Goal: Task Accomplishment & Management: Use online tool/utility

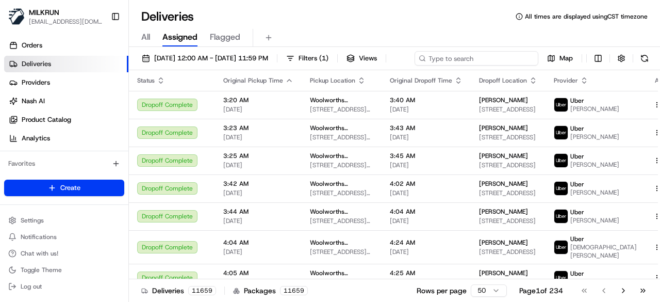
click at [502, 56] on div "21/08/2025 12:00 AM - 21/08/2025 11:59 PM Filters ( 1 ) Views Map" at bounding box center [394, 60] width 531 height 19
paste input "54e32878-8f7e-4db3-8fd4-d5c2d9459f40"
type input "54e32878-8f7e-4db3-8fd4-d5c2d9459f40"
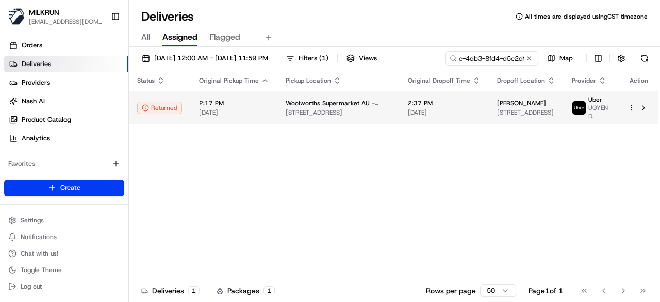
click at [425, 122] on td "2:37 PM 21/08/2025" at bounding box center [444, 108] width 89 height 34
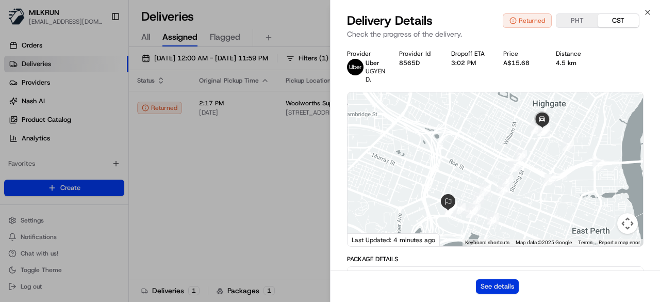
click at [484, 282] on button "See details" at bounding box center [497, 286] width 43 height 14
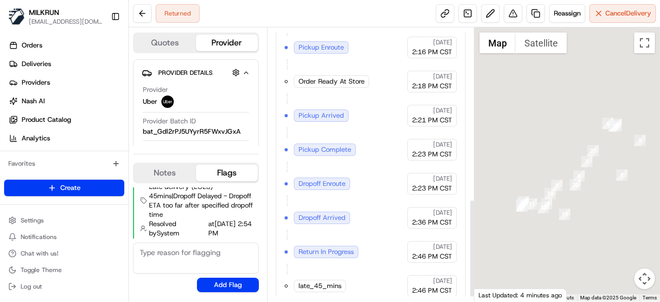
scroll to position [487, 0]
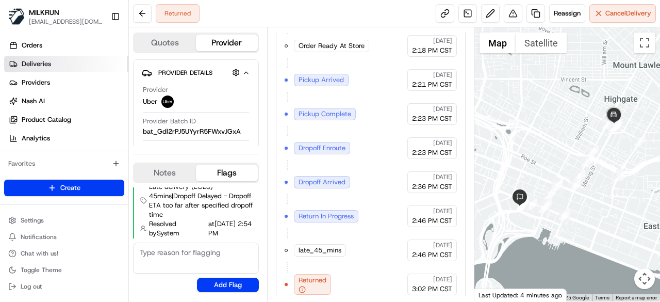
click at [68, 59] on link "Deliveries" at bounding box center [66, 64] width 124 height 16
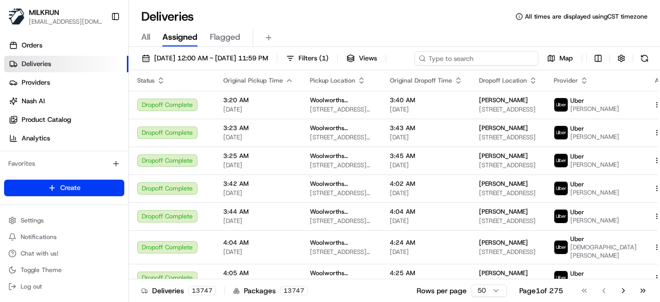
click at [469, 55] on div "21/08/2025 12:00 AM - 21/08/2025 11:59 PM Filters ( 1 ) Views Map" at bounding box center [394, 60] width 531 height 19
paste input "701324ed-cb0b-48db-989a-1a9b47c630c3"
type input "701324ed-cb0b-48db-989a-1a9b47c630c3"
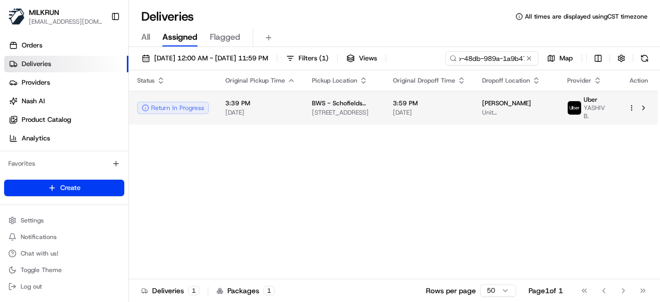
click at [351, 107] on span "BWS - Schofields BWS" at bounding box center [344, 103] width 64 height 8
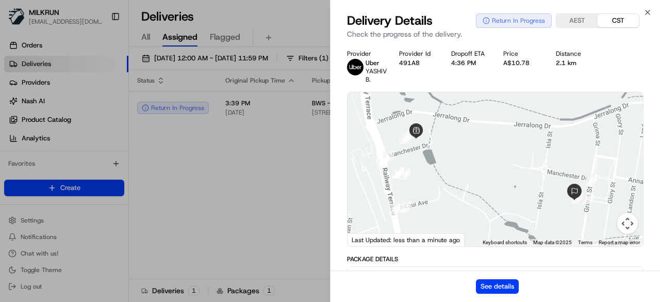
click at [491, 278] on div "See details" at bounding box center [494, 285] width 329 height 31
click at [491, 281] on button "See details" at bounding box center [497, 286] width 43 height 14
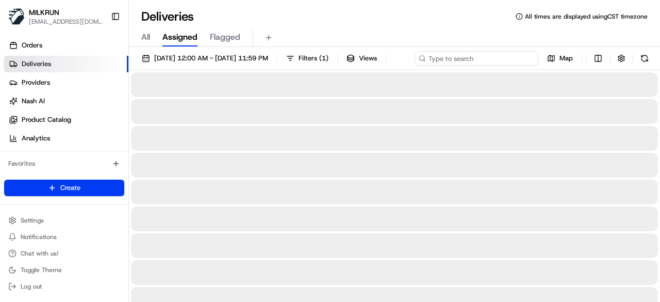
click at [479, 56] on div "21/08/2025 12:00 AM - 21/08/2025 11:59 PM Filters ( 1 ) Views Map" at bounding box center [394, 60] width 531 height 19
paste input "e6f1c86f-04da-4ad6-b4e6-fe1192109445"
type input "e6f1c86f-04da-4ad6-b4e6-fe1192109445"
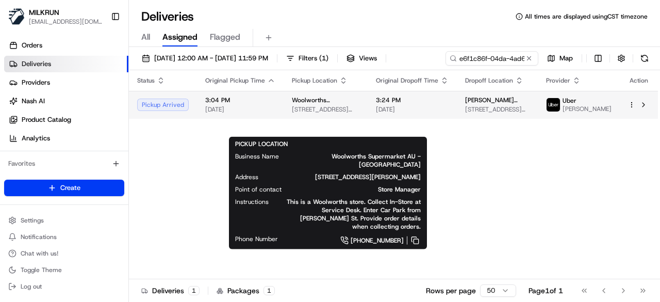
click at [309, 122] on body "MILKRUN creyes3@woolworths.com.au Toggle Sidebar Orders Deliveries Providers Na…" at bounding box center [330, 151] width 660 height 302
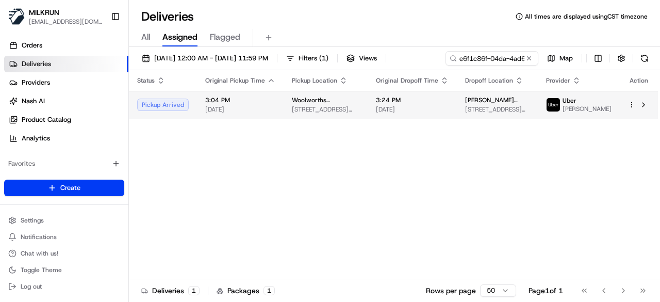
click at [434, 107] on div "3:24 PM 21/08/2025" at bounding box center [412, 105] width 73 height 18
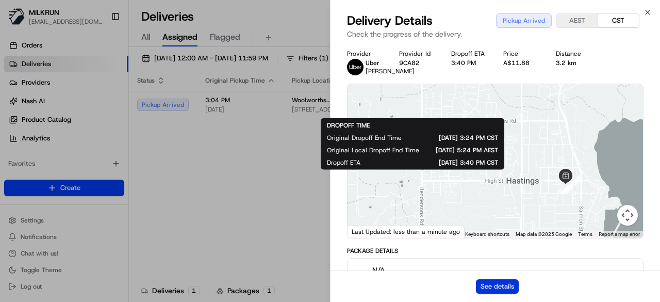
click at [492, 285] on button "See details" at bounding box center [497, 286] width 43 height 14
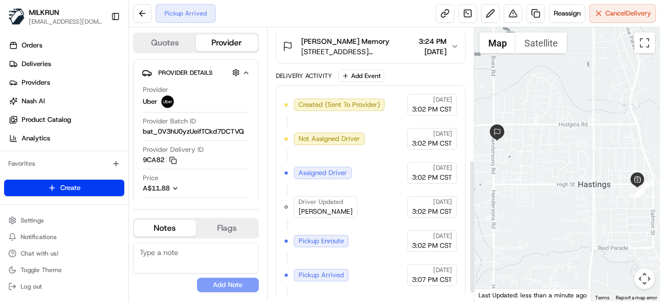
scroll to position [285, 0]
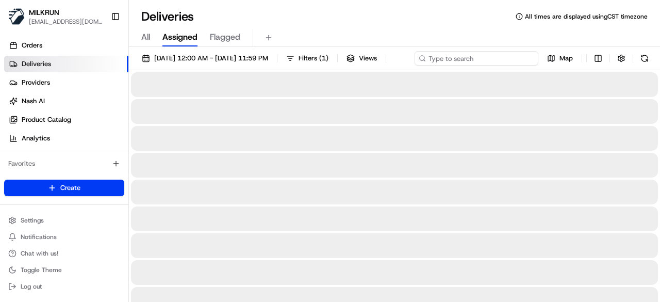
click at [497, 57] on div "[DATE] 12:00 AM - [DATE] 11:59 PM Filters ( 1 ) Views Map" at bounding box center [394, 60] width 531 height 19
paste input "c74cea1e-276a-47a9-9a7a-3b6a56101833"
type input "c74cea1e-276a-47a9-9a7a-3b6a56101833"
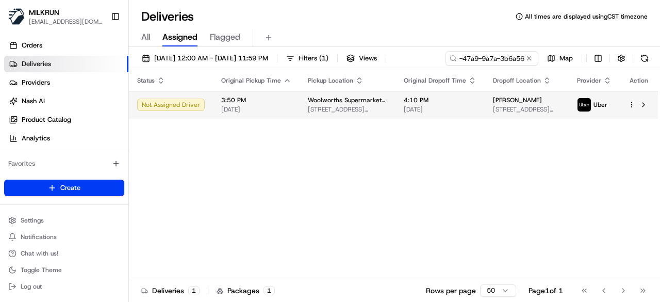
click at [432, 104] on span "4:10 PM" at bounding box center [440, 100] width 73 height 8
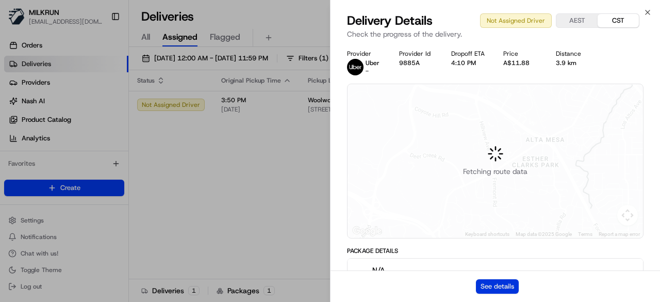
click at [507, 286] on button "See details" at bounding box center [497, 286] width 43 height 14
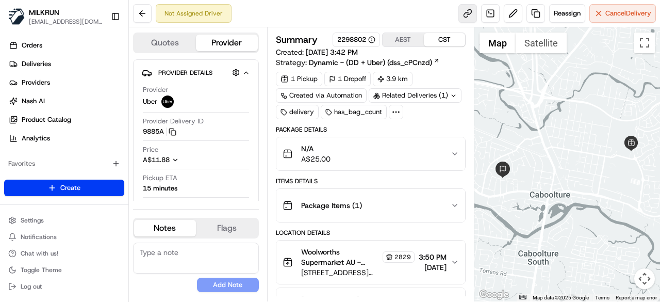
click at [462, 14] on link at bounding box center [467, 13] width 19 height 19
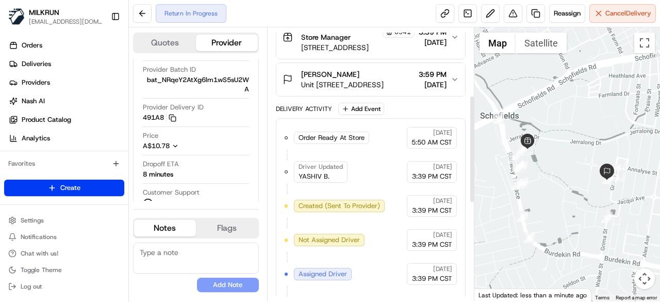
scroll to position [420, 0]
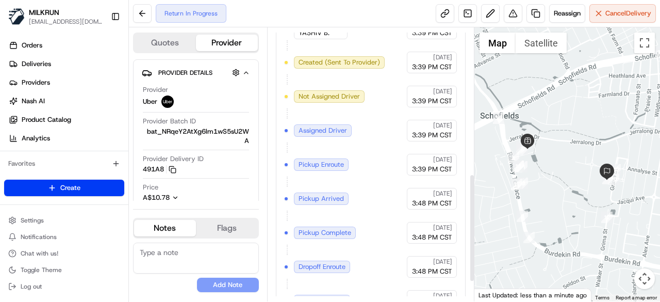
scroll to position [420, 0]
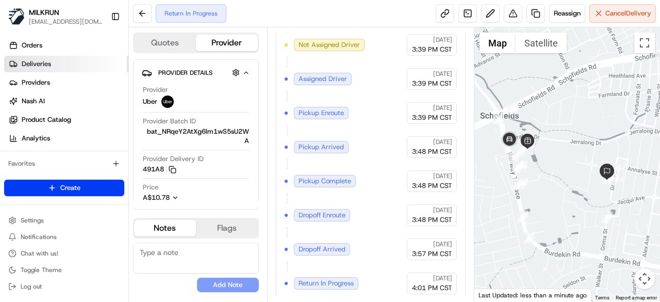
click at [76, 61] on link "Deliveries" at bounding box center [66, 64] width 124 height 16
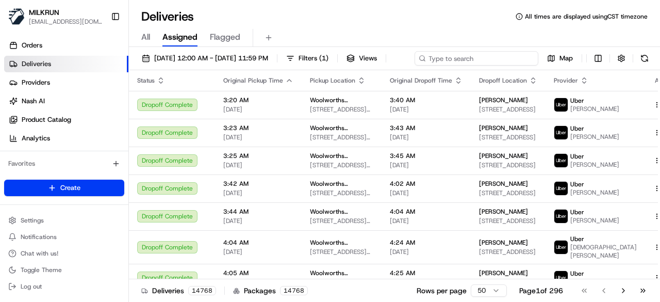
click at [490, 59] on div "21/08/2025 12:00 AM - 21/08/2025 11:59 PM Filters ( 1 ) Views Map" at bounding box center [394, 60] width 531 height 19
paste input "701324ed-cb0b-48db-989a-1a9b47c630c3"
type input "701324ed-cb0b-48db-989a-1a9b47c630c3"
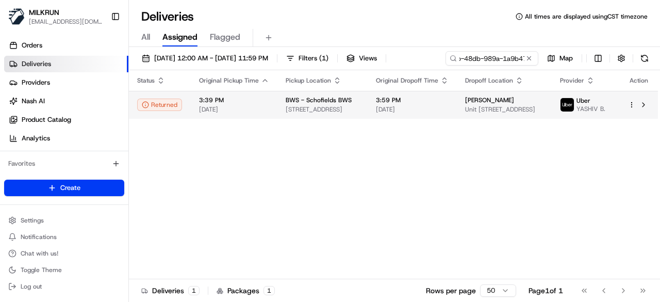
click at [383, 125] on div "Status Original Pickup Time Pickup Location Original Dropoff Time Dropoff Locat…" at bounding box center [393, 174] width 529 height 209
click at [431, 109] on span "[DATE]" at bounding box center [412, 109] width 73 height 8
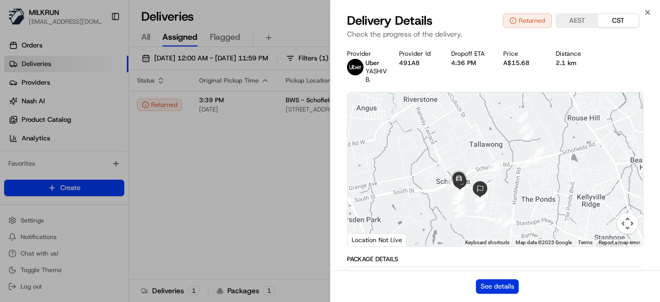
click at [499, 287] on button "See details" at bounding box center [497, 286] width 43 height 14
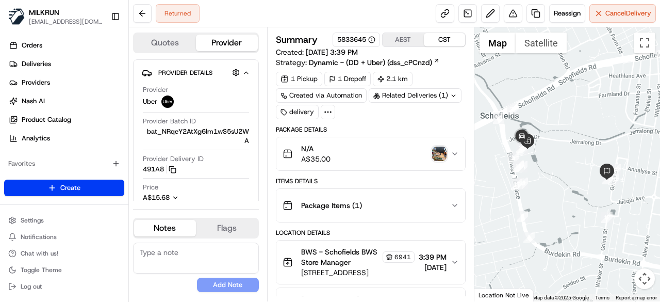
click at [432, 152] on img "button" at bounding box center [439, 153] width 14 height 14
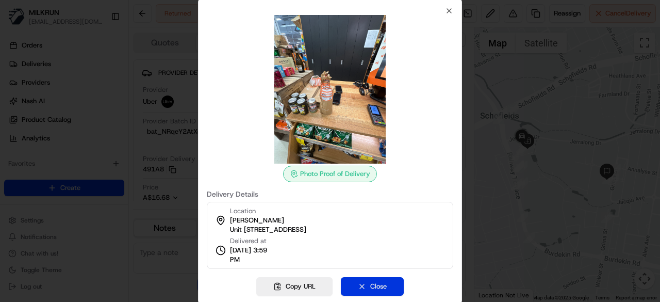
click at [382, 288] on button "Close" at bounding box center [372, 286] width 63 height 19
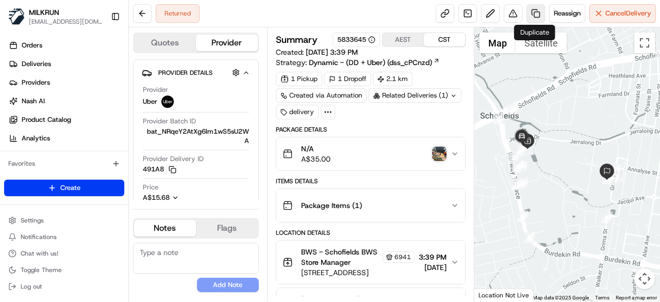
click at [541, 14] on link at bounding box center [535, 13] width 19 height 19
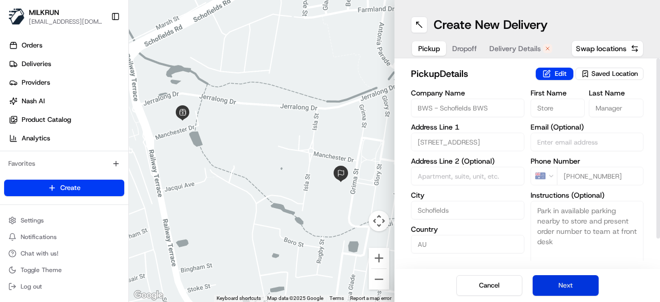
click at [553, 283] on button "Next" at bounding box center [566, 285] width 66 height 21
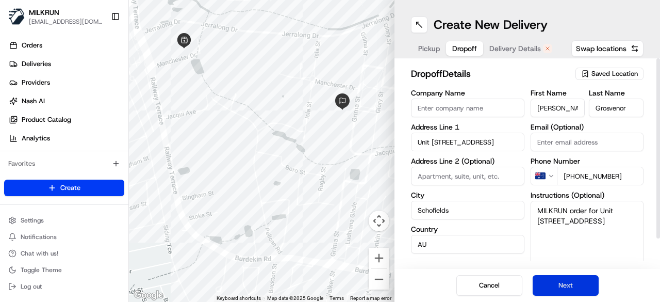
click at [553, 283] on button "Next" at bounding box center [566, 285] width 66 height 21
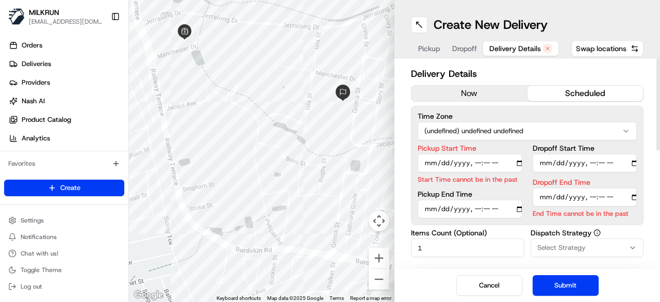
click at [471, 89] on button "now" at bounding box center [469, 93] width 116 height 15
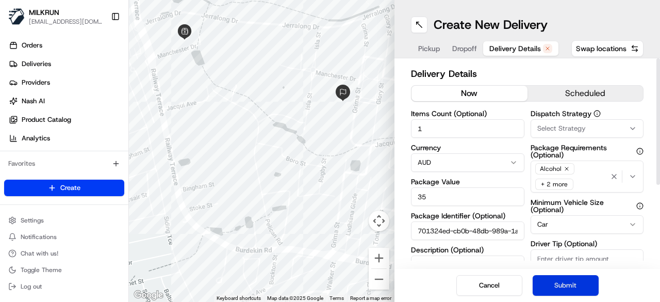
click at [574, 285] on button "Submit" at bounding box center [566, 285] width 66 height 21
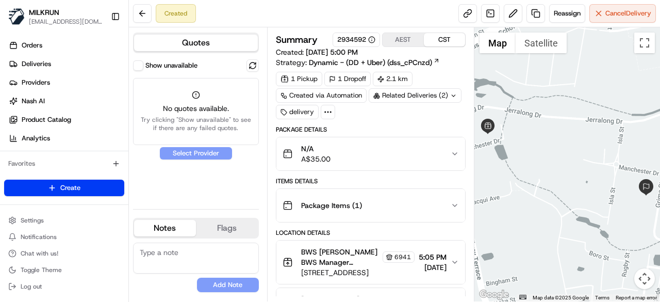
click at [140, 64] on button "Show unavailable" at bounding box center [138, 65] width 10 height 10
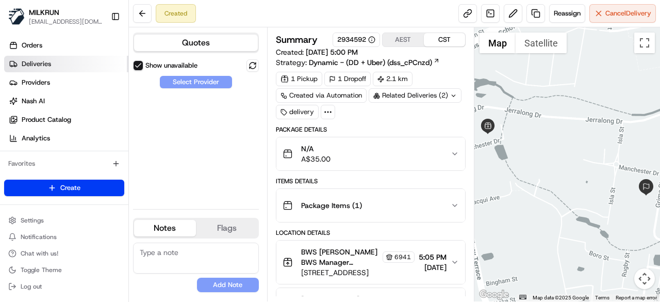
click at [86, 66] on link "Deliveries" at bounding box center [66, 64] width 124 height 16
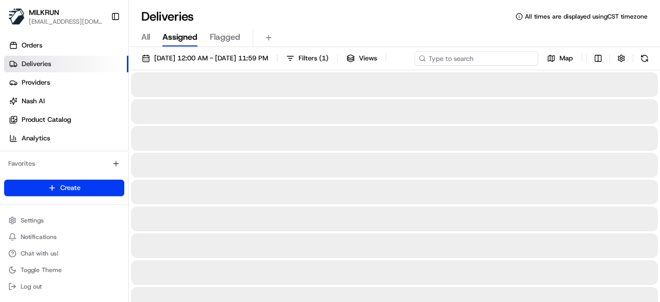
click at [473, 57] on div "21/08/2025 12:00 AM - 21/08/2025 11:59 PM Filters ( 1 ) Views Map" at bounding box center [394, 60] width 531 height 19
paste input "701324ed-cb0b-48db-989a-1a9b47c630c3"
type input "701324ed-cb0b-48db-989a-1a9b47c630c3"
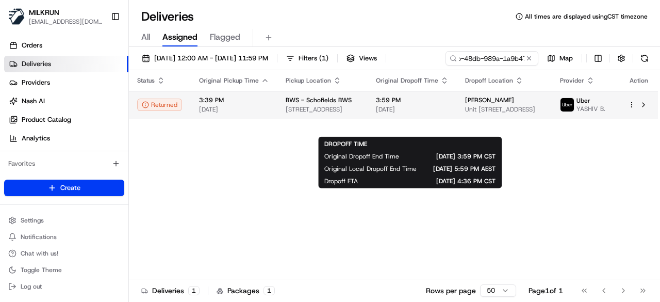
click at [439, 129] on body "MILKRUN creyes3@woolworths.com.au Toggle Sidebar Orders Deliveries Providers Na…" at bounding box center [330, 151] width 660 height 302
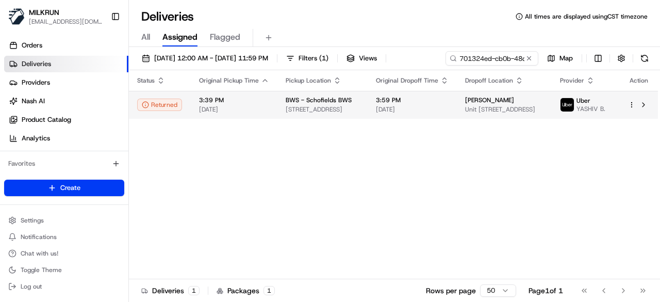
click at [448, 108] on span "[DATE]" at bounding box center [412, 109] width 73 height 8
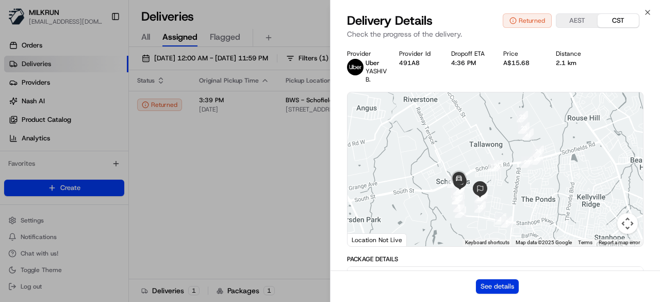
click at [508, 287] on button "See details" at bounding box center [497, 286] width 43 height 14
click at [480, 285] on button "See details" at bounding box center [497, 286] width 43 height 14
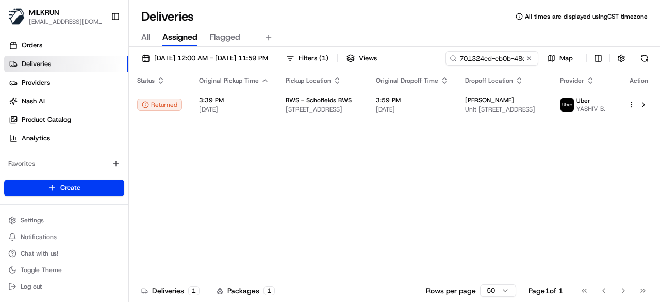
click at [61, 71] on link "Deliveries" at bounding box center [66, 64] width 124 height 16
click at [526, 55] on button at bounding box center [529, 58] width 10 height 10
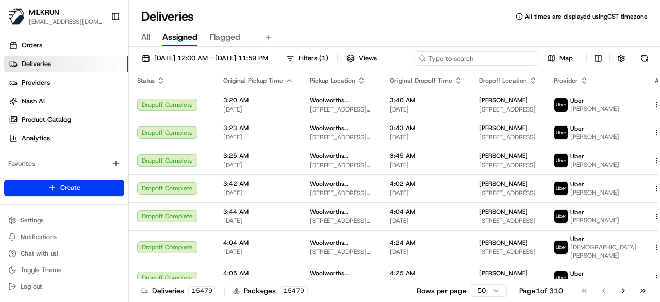
click at [508, 59] on div "21/08/2025 12:00 AM - 21/08/2025 11:59 PM Filters ( 1 ) Views Map" at bounding box center [394, 60] width 531 height 19
paste input "2f6b86a7-3306-4dbf-acb0-4616705deeeb"
type input "2f6b86a7-3306-4dbf-acb0-4616705deeeb"
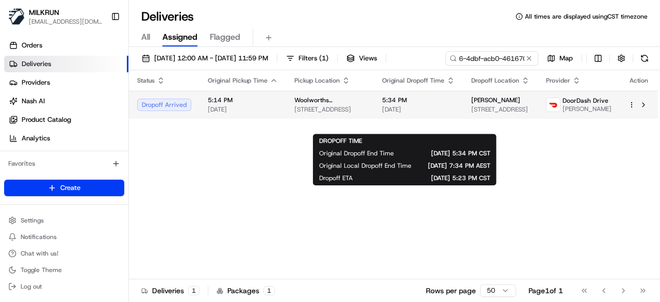
click at [419, 104] on span "5:34 PM" at bounding box center [418, 100] width 73 height 8
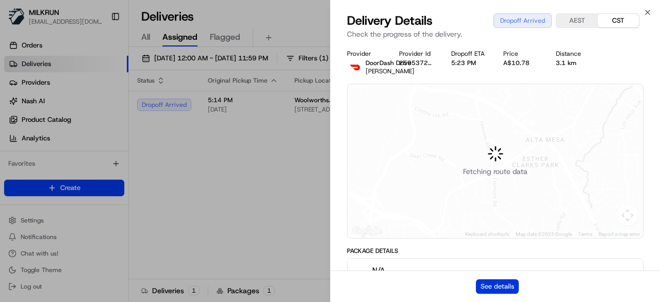
click at [480, 285] on button "See details" at bounding box center [497, 286] width 43 height 14
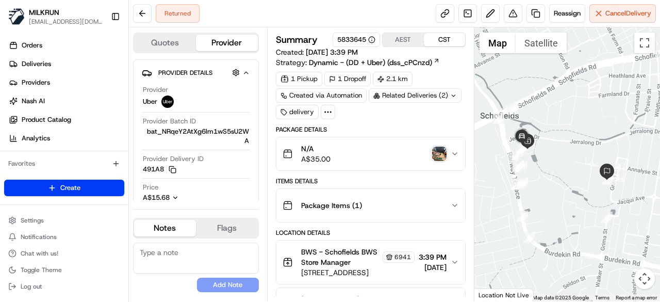
click at [438, 95] on div "Related Deliveries (2)" at bounding box center [415, 95] width 93 height 14
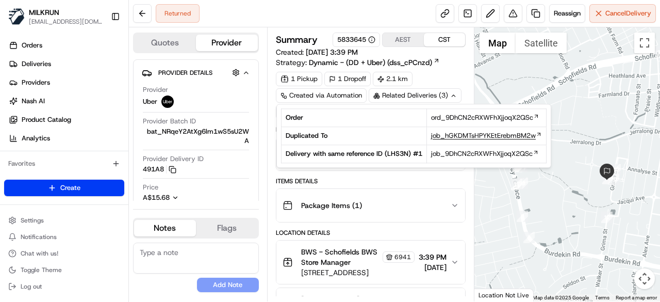
click at [444, 136] on span "job_hGKDMTsHPYKEtErebmBM2w" at bounding box center [483, 135] width 105 height 9
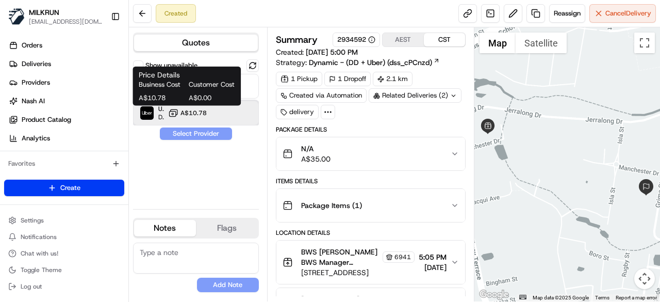
click at [224, 115] on div "Uber Dropoff ETA 23 minutes A$10.78" at bounding box center [196, 113] width 126 height 25
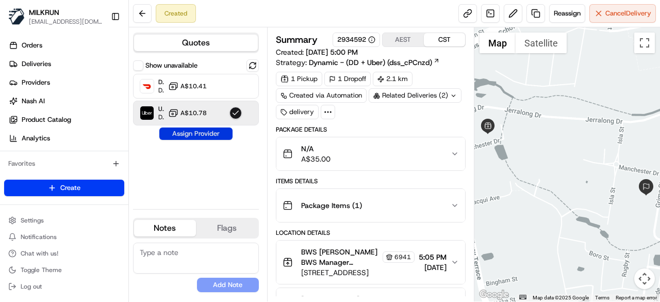
click at [215, 134] on button "Assign Provider" at bounding box center [195, 133] width 73 height 12
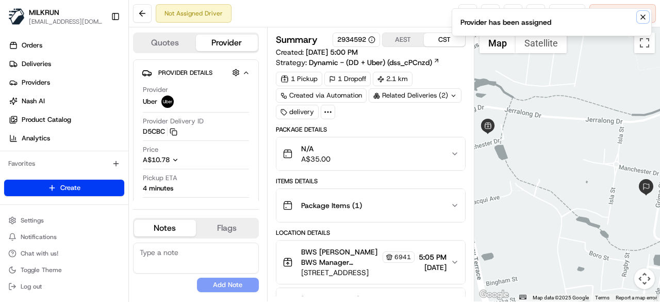
click at [645, 18] on icon "Notifications (F8)" at bounding box center [643, 17] width 8 height 8
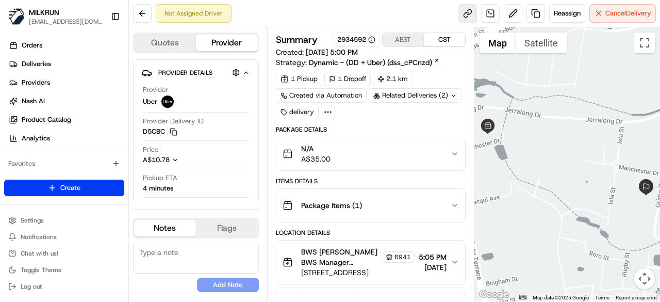
click at [463, 14] on link at bounding box center [467, 13] width 19 height 19
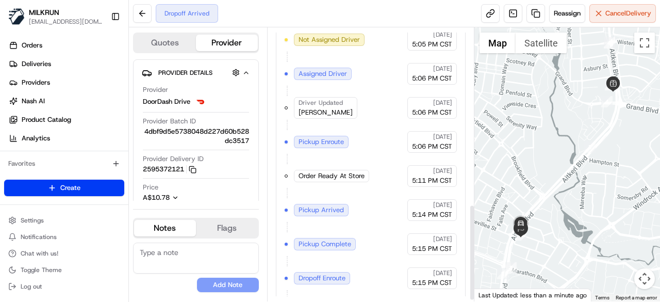
scroll to position [503, 0]
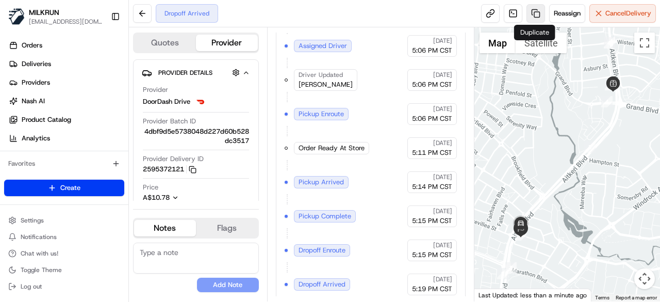
click at [538, 13] on link at bounding box center [535, 13] width 19 height 19
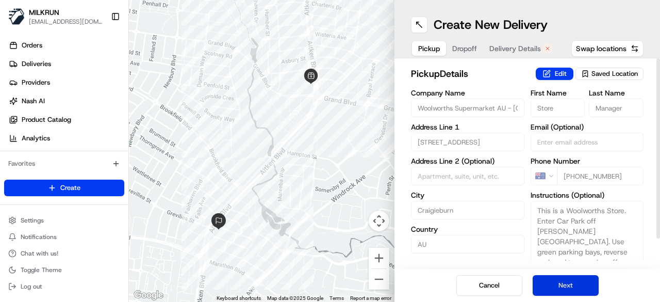
click at [568, 290] on button "Next" at bounding box center [566, 285] width 66 height 21
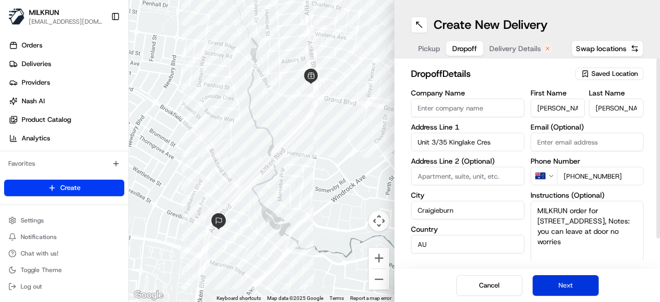
click at [568, 290] on button "Next" at bounding box center [566, 285] width 66 height 21
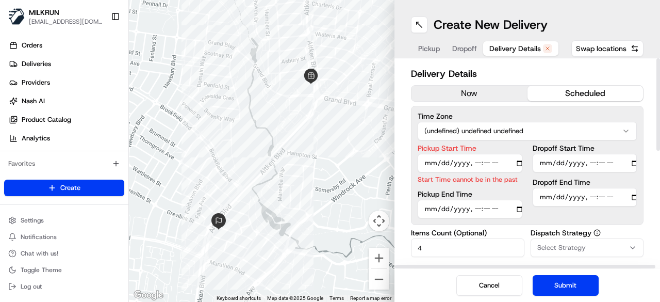
click at [485, 89] on button "now" at bounding box center [469, 93] width 116 height 15
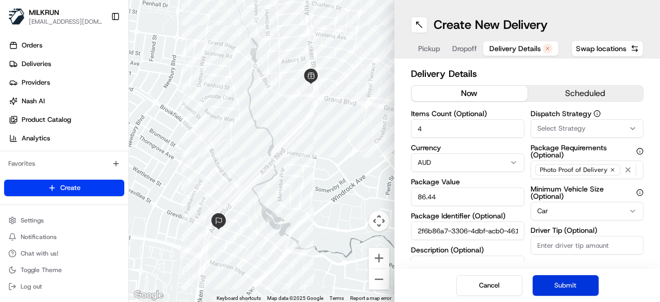
drag, startPoint x: 561, startPoint y: 286, endPoint x: 337, endPoint y: 216, distance: 234.5
click at [560, 286] on button "Submit" at bounding box center [566, 285] width 66 height 21
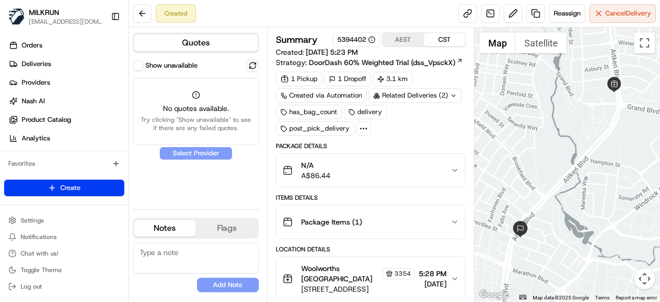
click at [139, 65] on button "Show unavailable" at bounding box center [138, 65] width 10 height 10
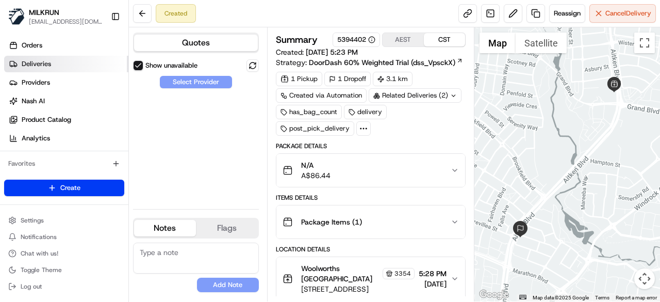
click at [67, 65] on link "Deliveries" at bounding box center [66, 64] width 124 height 16
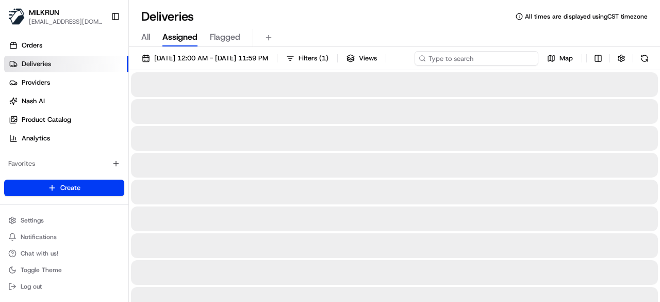
click at [457, 57] on input at bounding box center [476, 58] width 124 height 14
paste input "2f6b86a7-3306-4dbf-acb0-4616705deeeb"
type input "2f6b86a7-3306-4dbf-acb0-4616705deeeb"
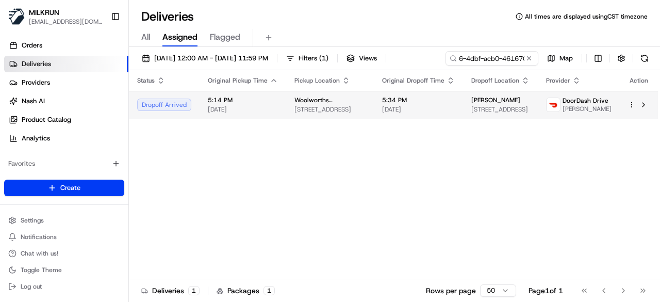
click at [415, 113] on div "5:34 PM 21/08/2025" at bounding box center [418, 105] width 73 height 18
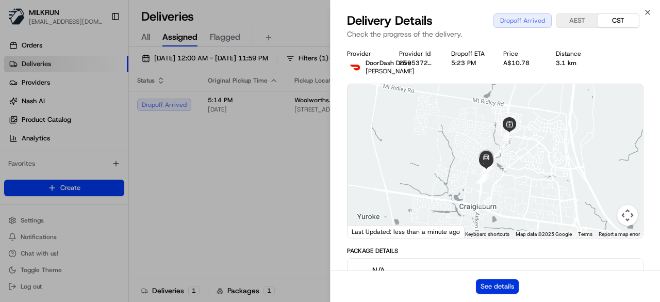
click at [504, 284] on button "See details" at bounding box center [497, 286] width 43 height 14
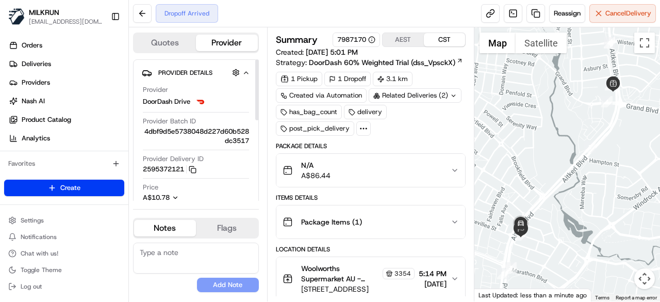
click at [435, 97] on div "Related Deliveries (2)" at bounding box center [415, 95] width 93 height 14
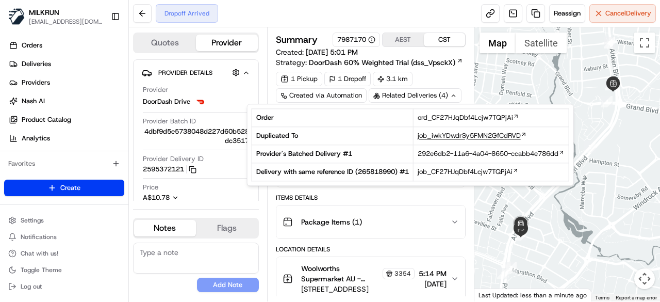
click at [435, 135] on span "job_iwkYDwdrSy5FMN2GfCdRVD" at bounding box center [469, 135] width 103 height 9
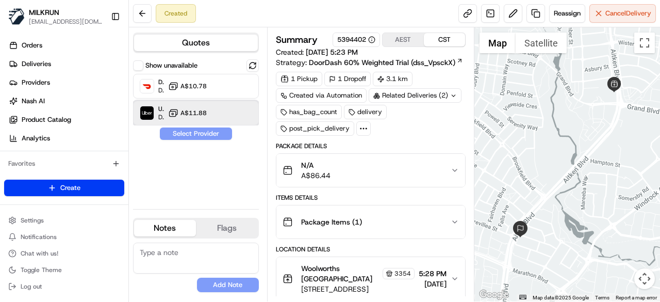
click at [224, 110] on div "Uber Dropoff ETA 15 minutes A$11.88" at bounding box center [196, 113] width 126 height 25
click at [223, 121] on div "Uber Dropoff ETA 15 minutes A$11.88" at bounding box center [196, 113] width 126 height 25
click at [234, 106] on div "Uber Dropoff ETA 15 minutes A$11.88" at bounding box center [196, 113] width 126 height 25
click at [221, 130] on button "Assign Provider" at bounding box center [195, 133] width 73 height 12
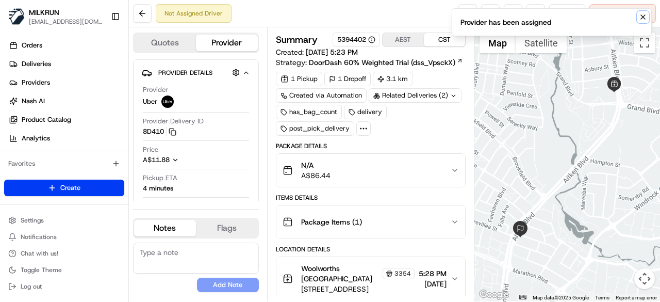
click at [640, 18] on icon "Notifications (F8)" at bounding box center [643, 17] width 8 height 8
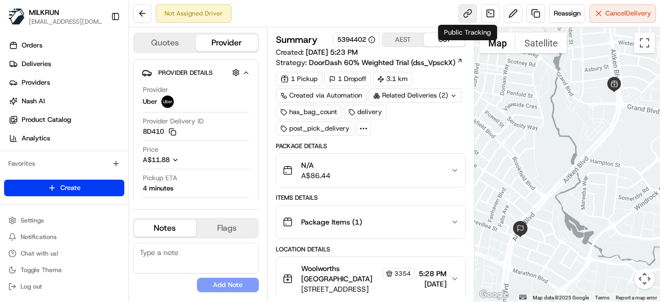
click at [469, 15] on link at bounding box center [467, 13] width 19 height 19
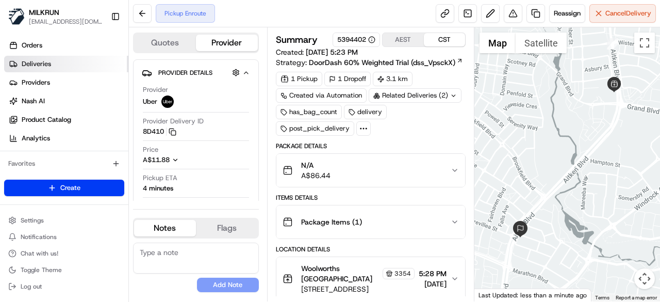
click at [75, 69] on link "Deliveries" at bounding box center [66, 64] width 124 height 16
